Goal: Obtain resource: Obtain resource

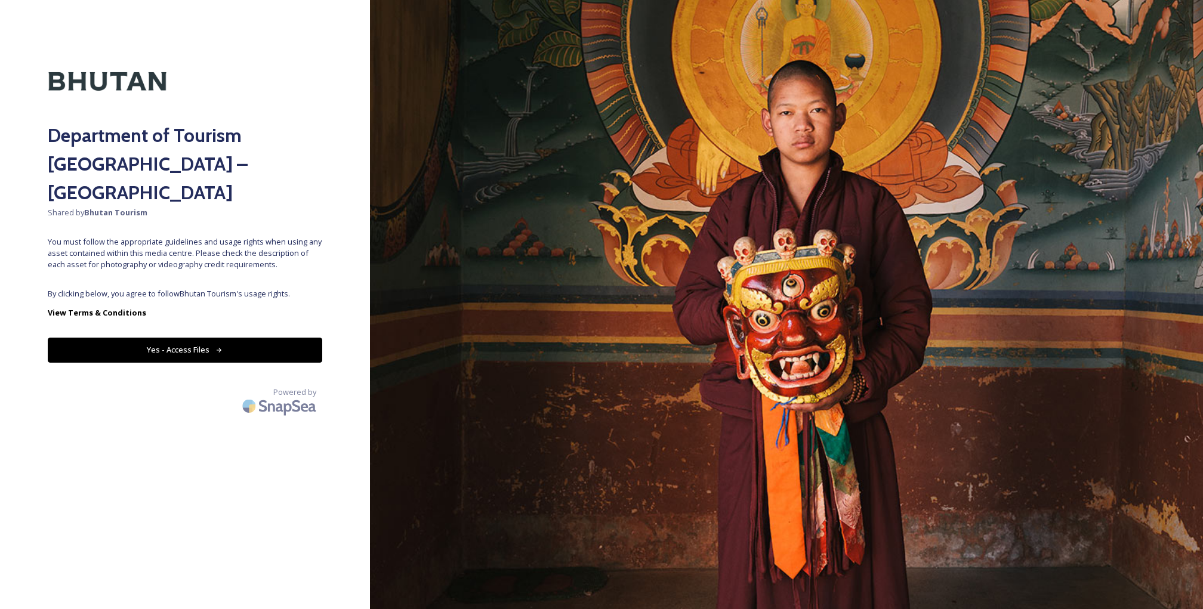
click at [231, 260] on div "Department of Tourism [GEOGRAPHIC_DATA] – Brand Centre Shared by Bhutan Tourism…" at bounding box center [185, 305] width 370 height 514
click at [204, 338] on button "Yes - Access Files" at bounding box center [185, 350] width 275 height 24
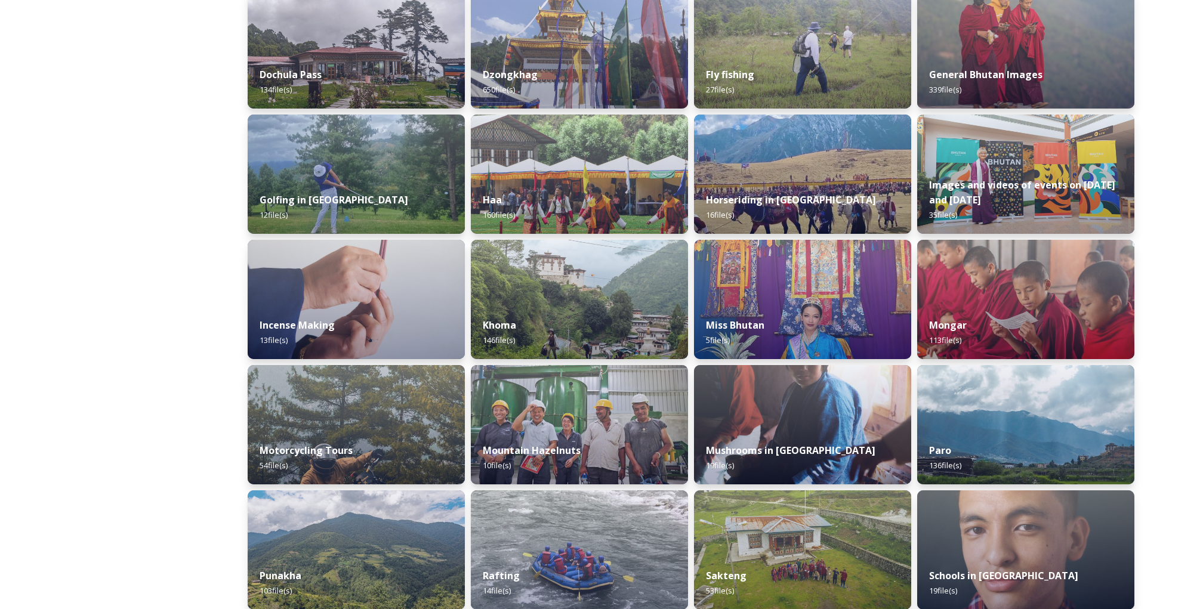
scroll to position [455, 0]
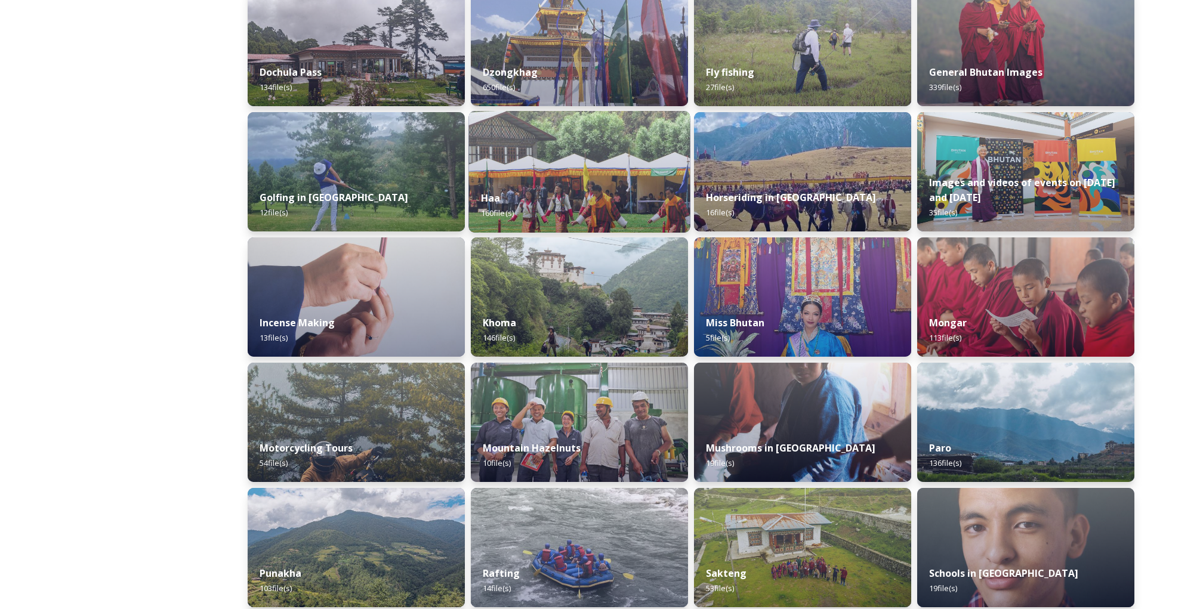
click at [581, 187] on div "Haa 160 file(s)" at bounding box center [578, 205] width 221 height 54
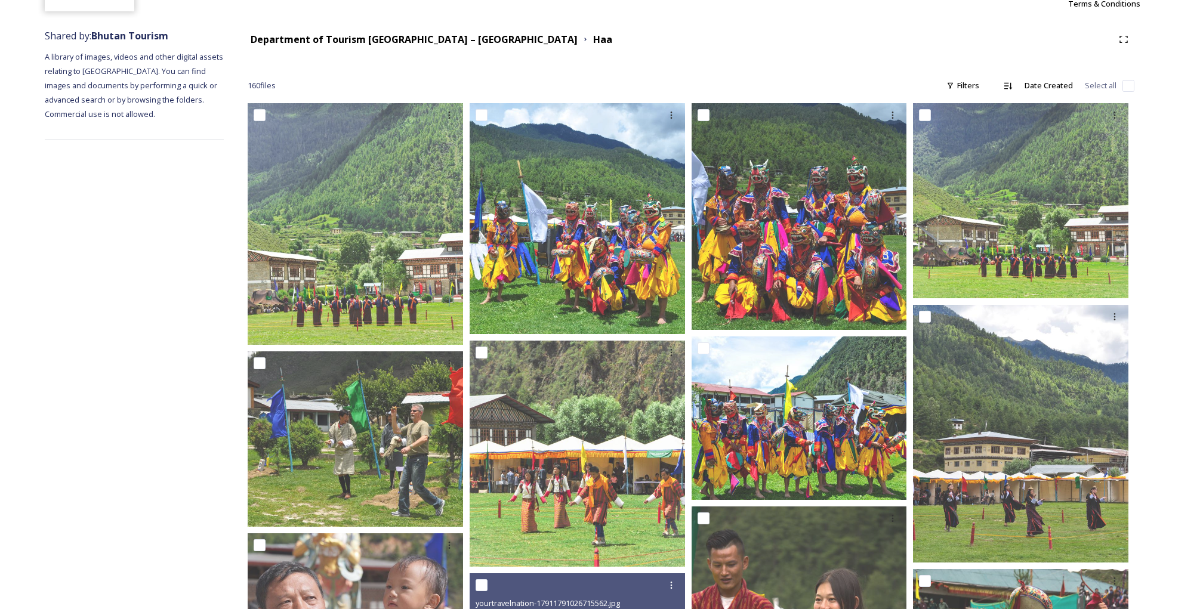
scroll to position [121, 0]
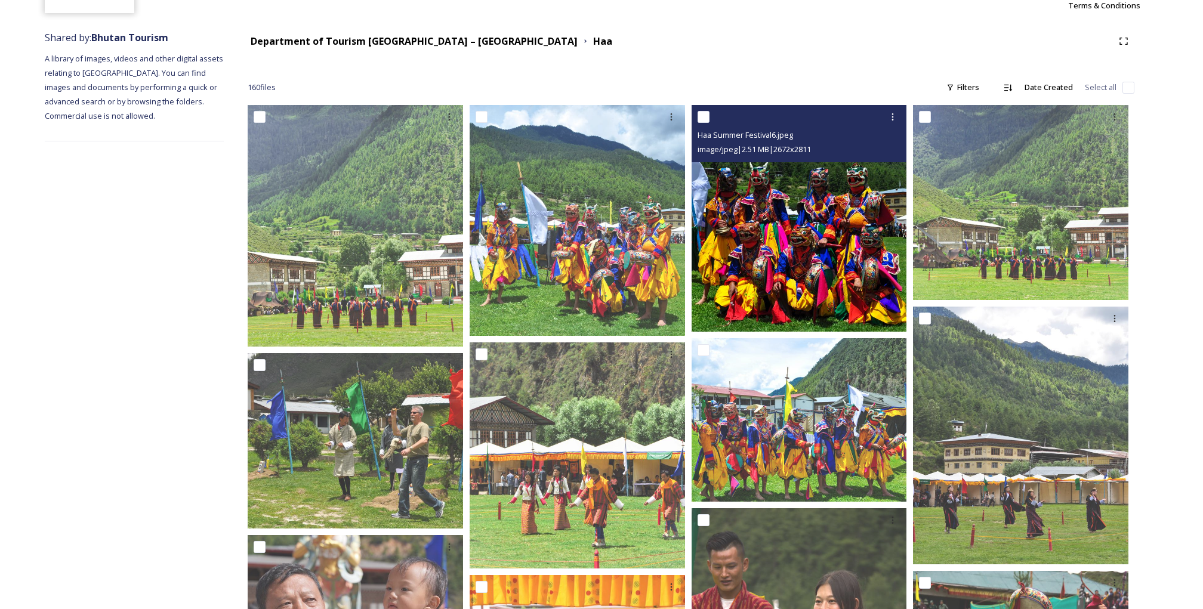
click at [807, 210] on img at bounding box center [799, 218] width 215 height 227
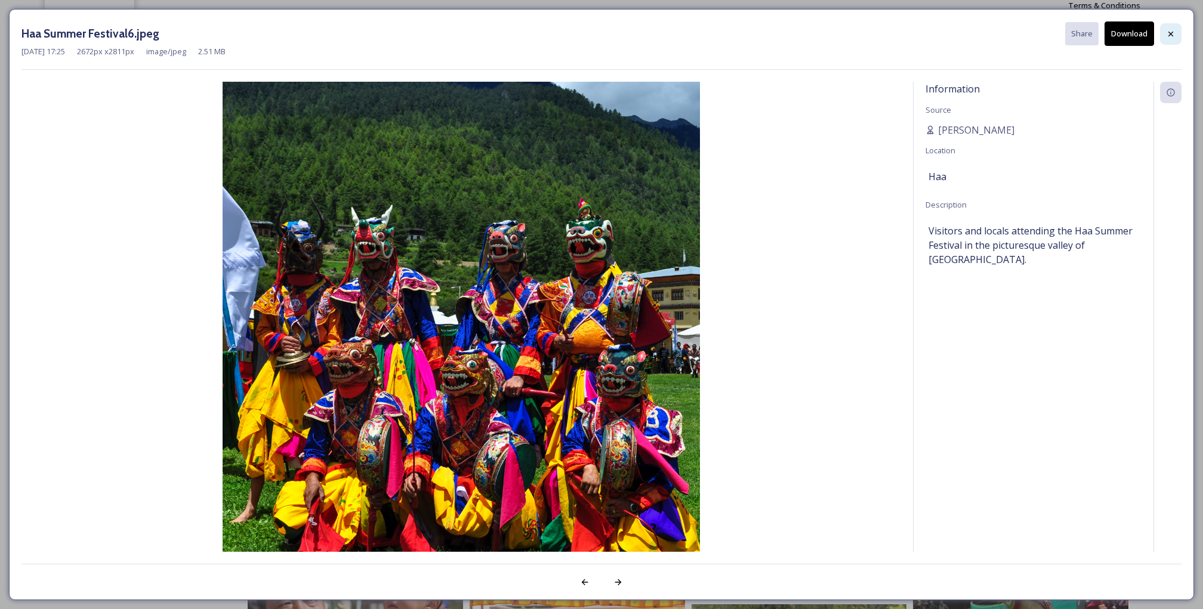
click at [1172, 33] on icon at bounding box center [1170, 33] width 5 height 5
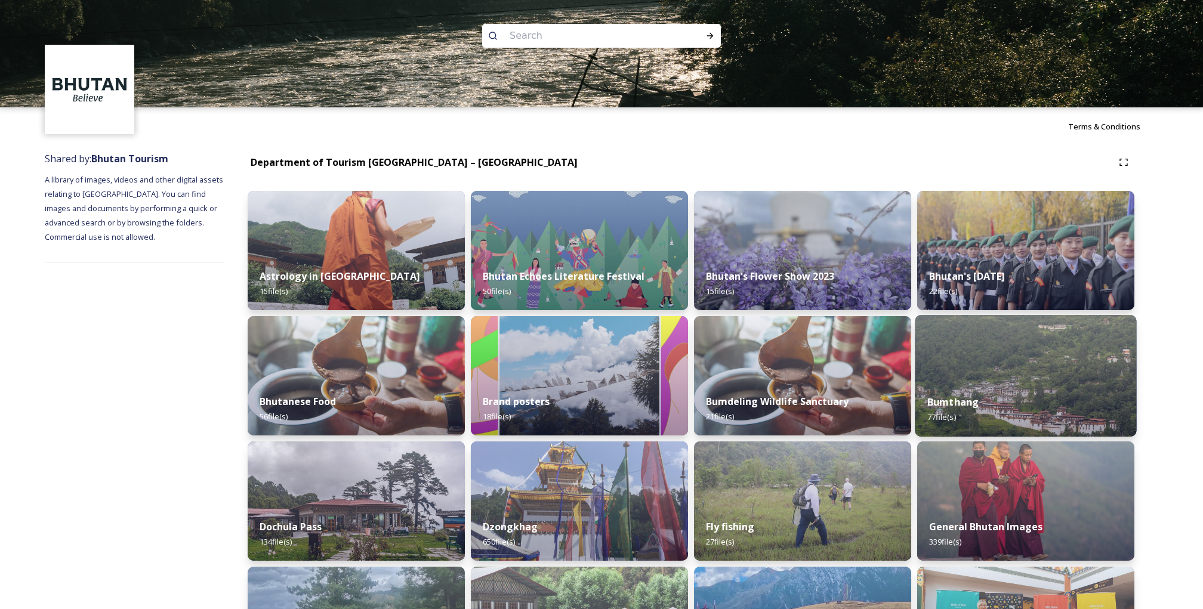
click at [1022, 383] on img at bounding box center [1025, 376] width 221 height 122
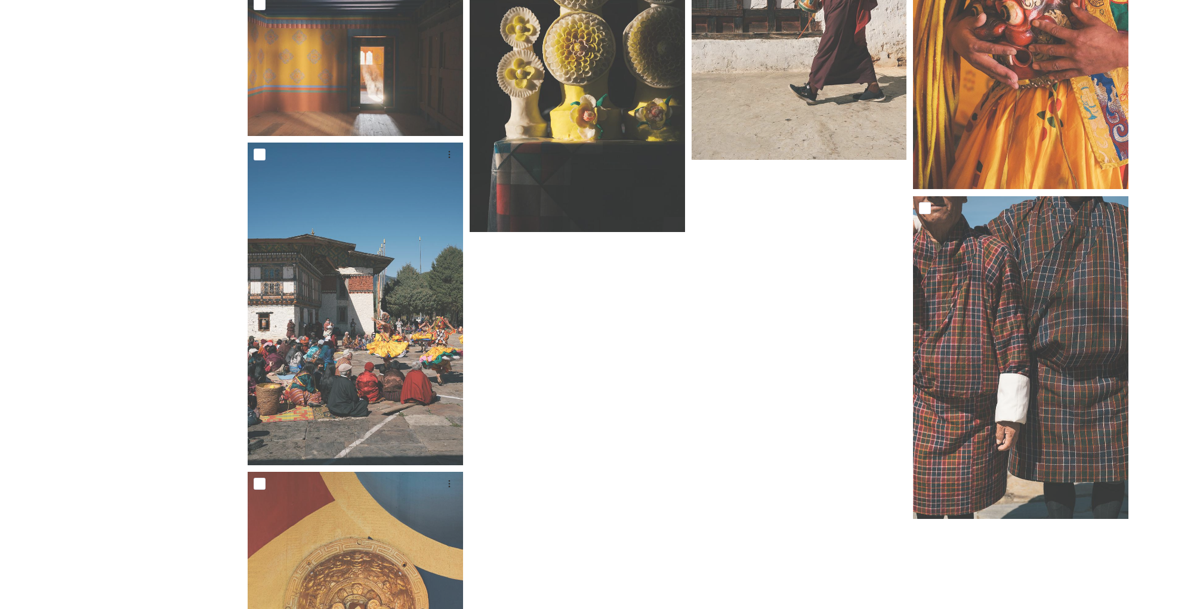
scroll to position [4919, 0]
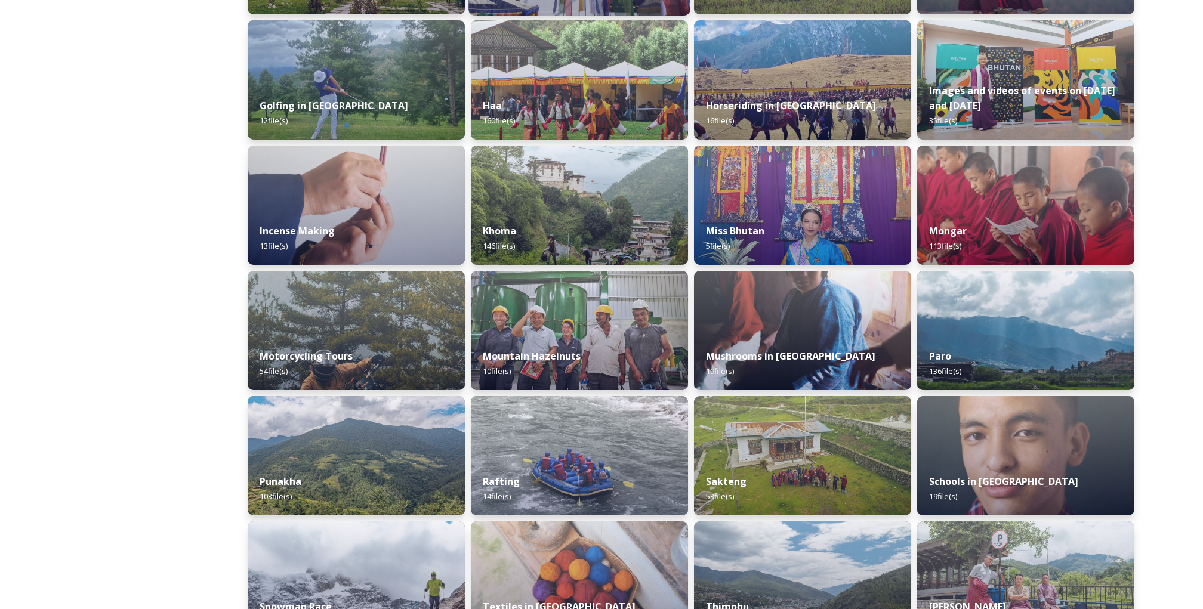
scroll to position [562, 0]
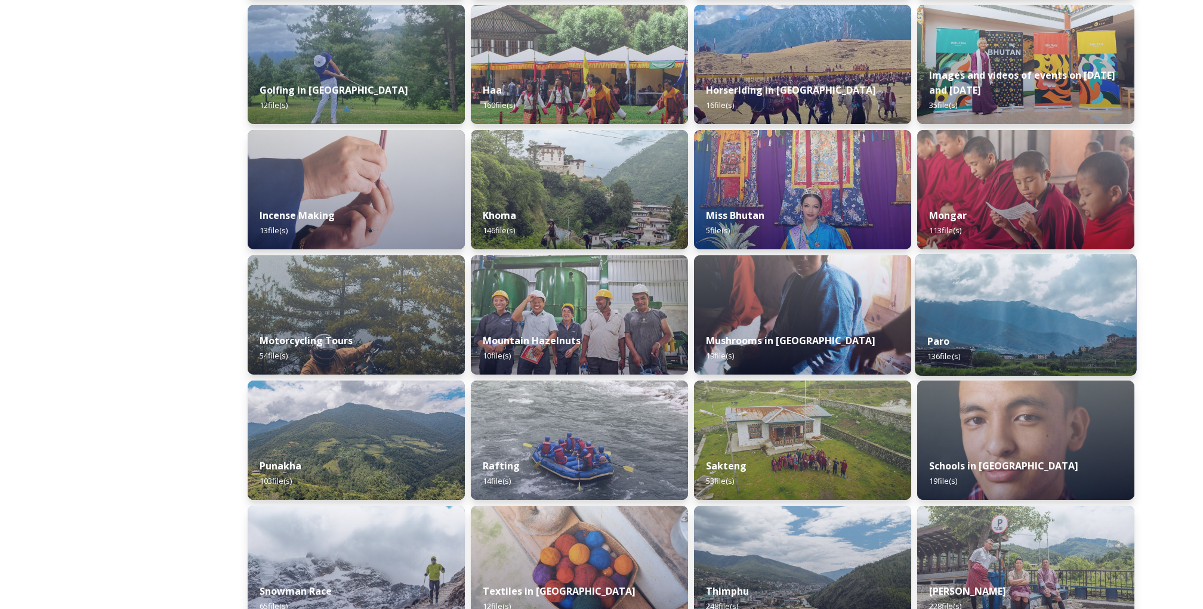
click at [1034, 325] on div "Paro 136 file(s)" at bounding box center [1025, 349] width 221 height 54
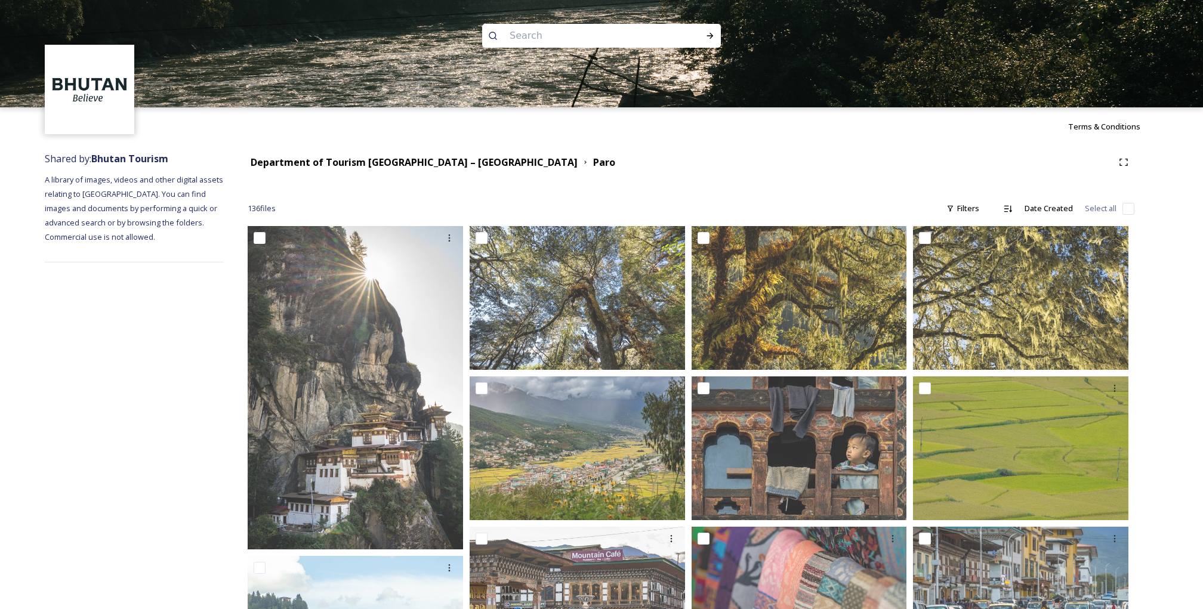
click at [549, 40] on input at bounding box center [586, 36] width 164 height 26
type input "paro"
click at [716, 34] on div "Run Search" at bounding box center [709, 35] width 21 height 21
